Goal: Obtain resource: Download file/media

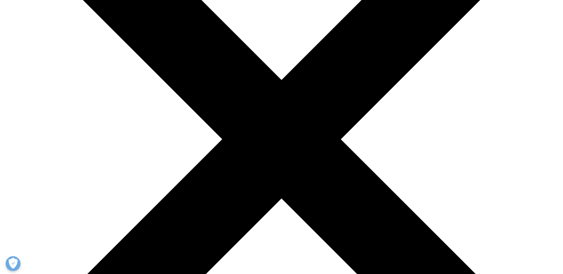
scroll to position [297, 0]
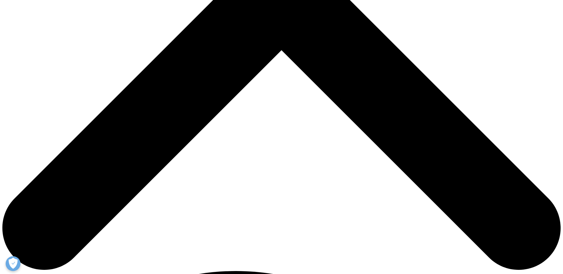
type input "Toshiharu"
type input "Sano"
type input "[EMAIL_ADDRESS][DOMAIN_NAME]"
type input "AVP"
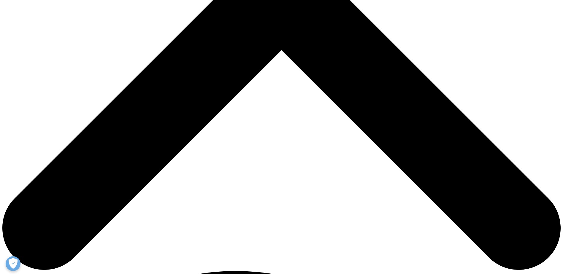
type input "MSD K.K."
select select "[GEOGRAPHIC_DATA]"
drag, startPoint x: 115, startPoint y: 221, endPoint x: 118, endPoint y: 225, distance: 4.4
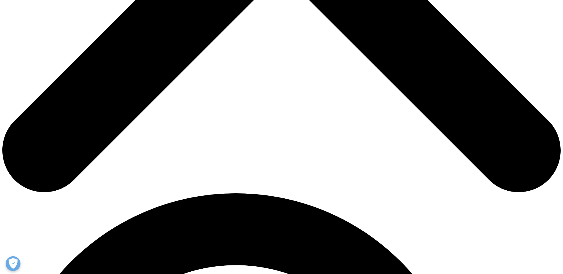
scroll to position [386, 0]
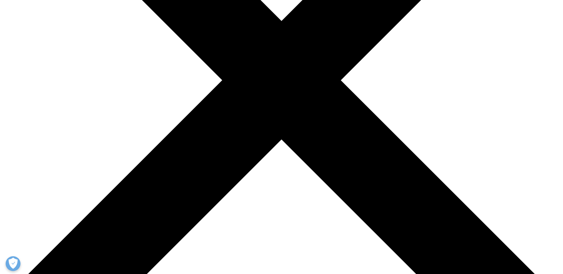
scroll to position [204, 0]
